Goal: Navigation & Orientation: Find specific page/section

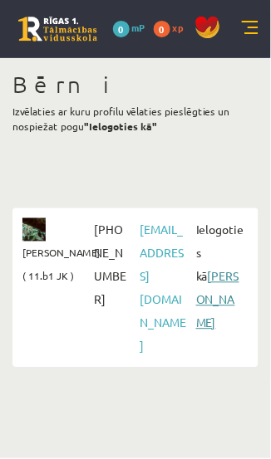
click at [217, 294] on link "[PERSON_NAME]" at bounding box center [217, 299] width 43 height 61
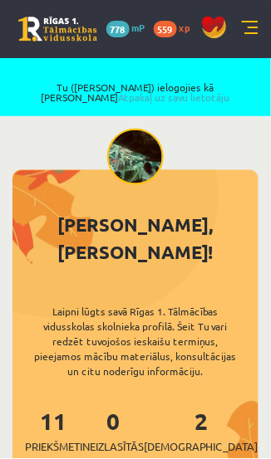
click at [249, 27] on link at bounding box center [250, 29] width 17 height 17
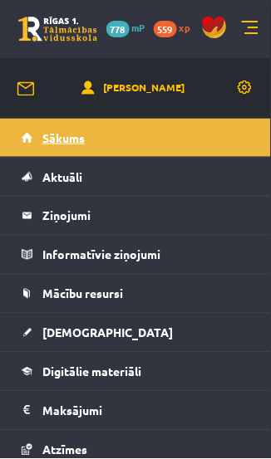
click at [124, 134] on link "Sākums" at bounding box center [136, 138] width 228 height 38
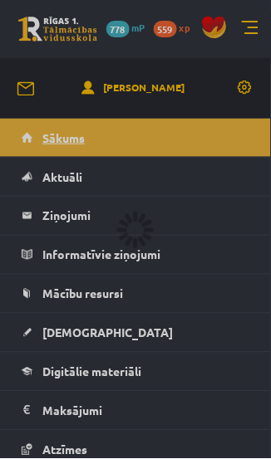
scroll to position [651, 0]
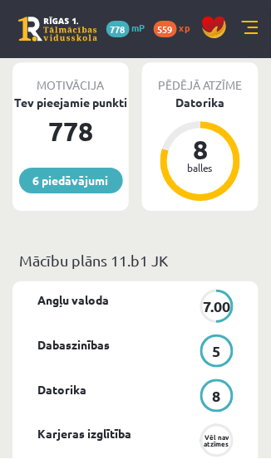
scroll to position [615, 0]
